Goal: Browse casually

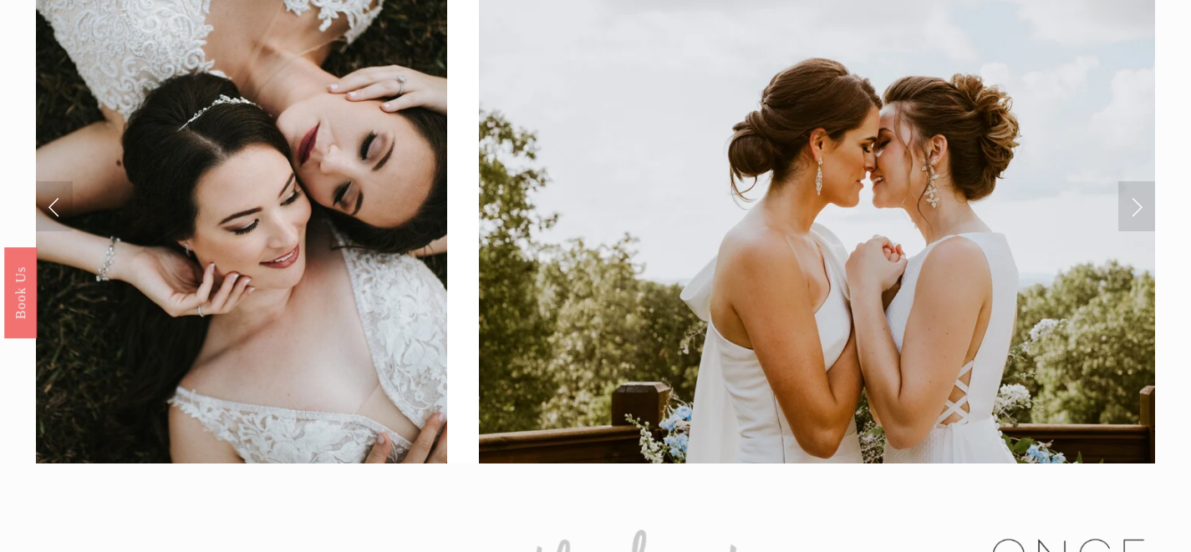
scroll to position [73, 0]
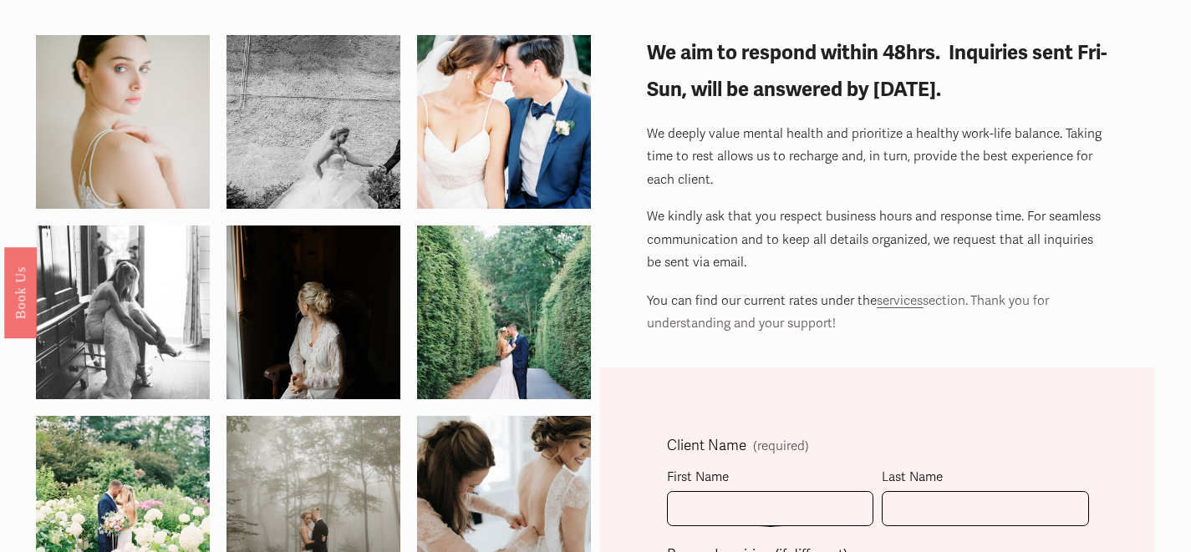
scroll to position [41, 0]
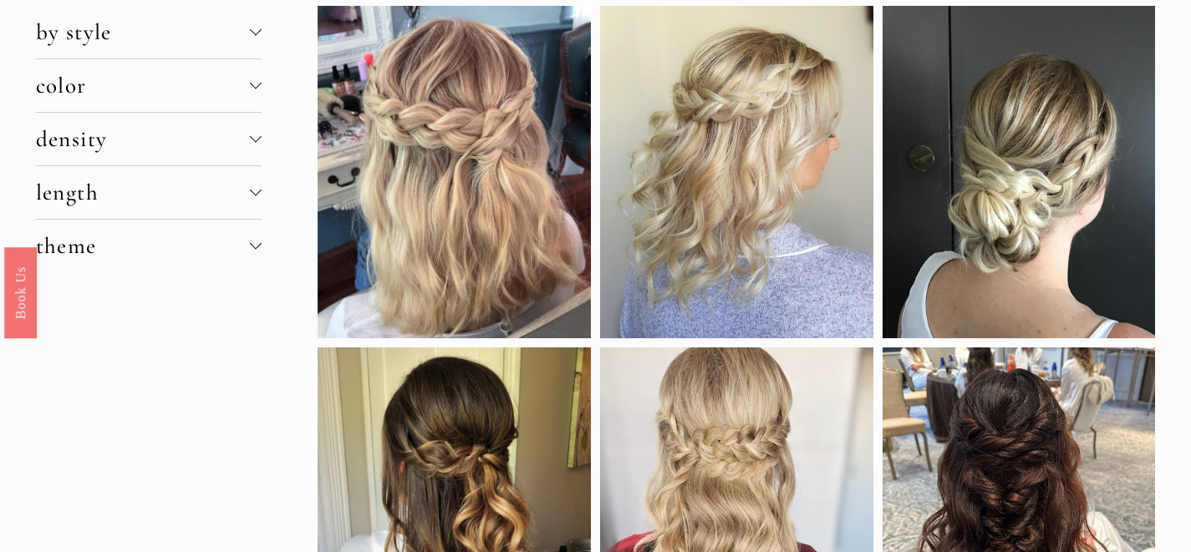
scroll to position [53, 0]
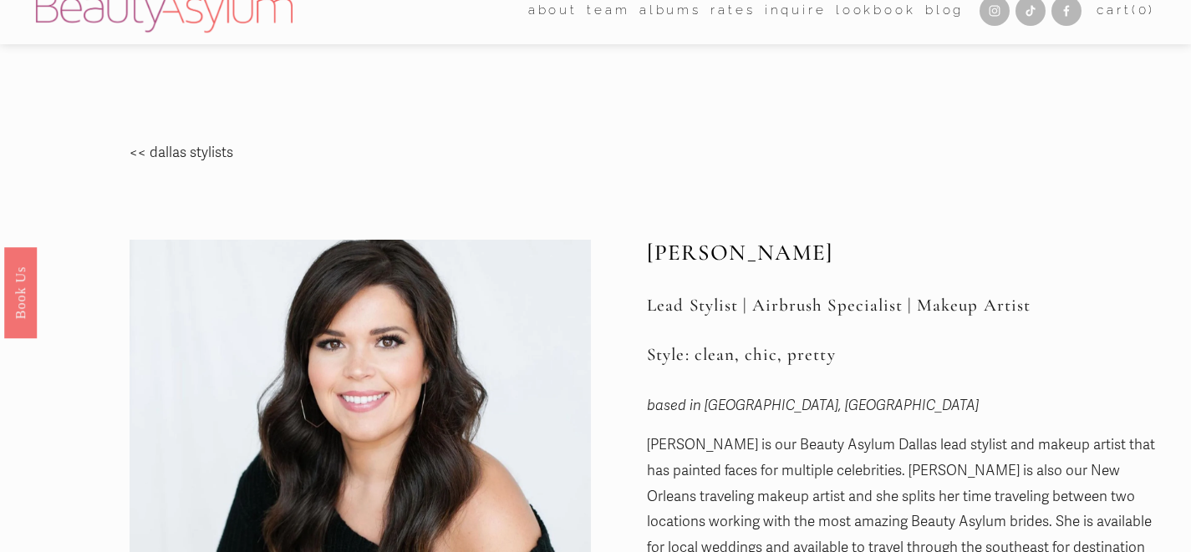
scroll to position [17, 0]
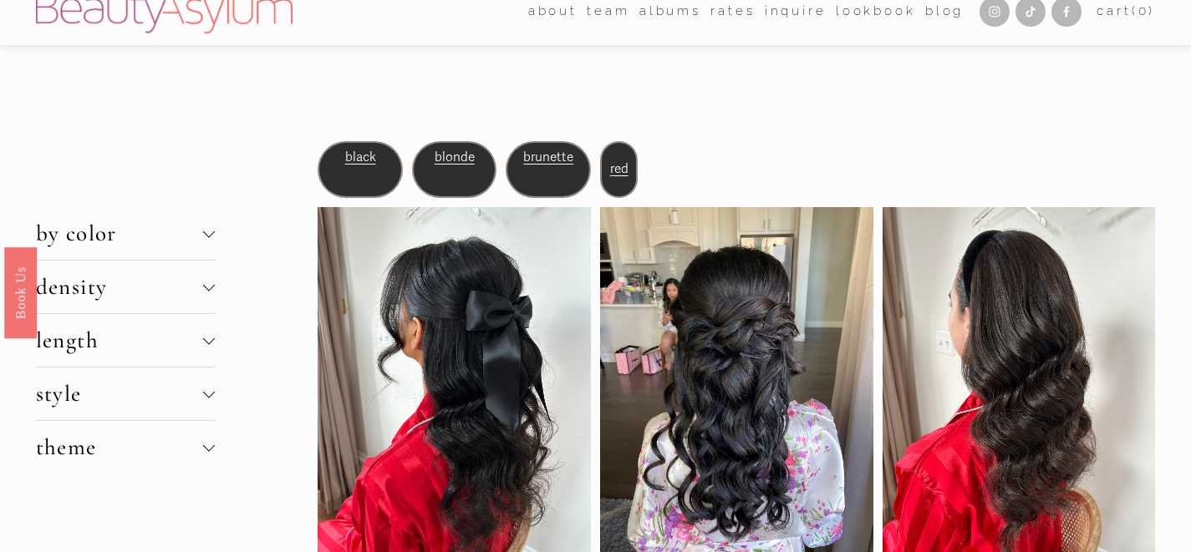
scroll to position [2, 0]
